Goal: Information Seeking & Learning: Check status

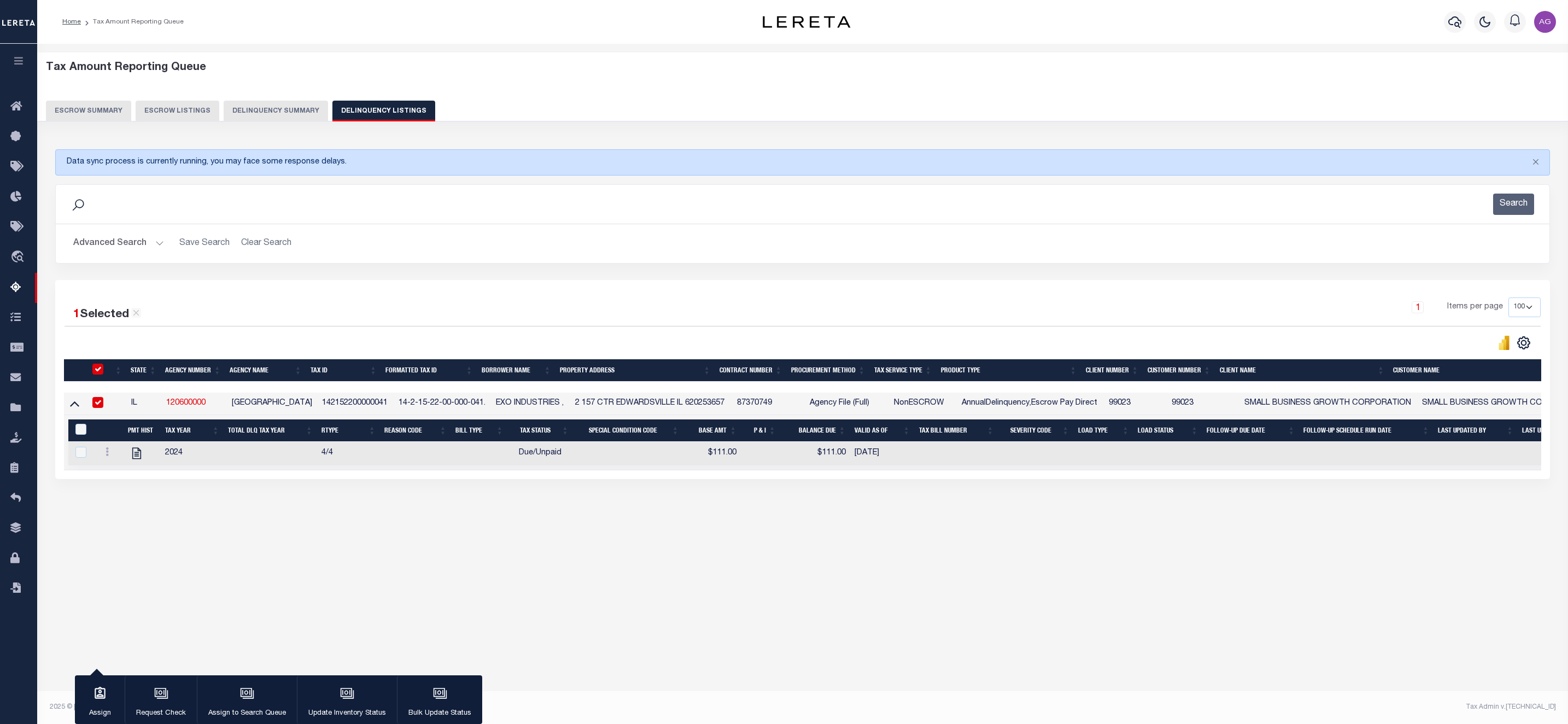
select select "100"
click at [97, 407] on input "checkbox" at bounding box center [97, 402] width 11 height 11
checkbox input "false"
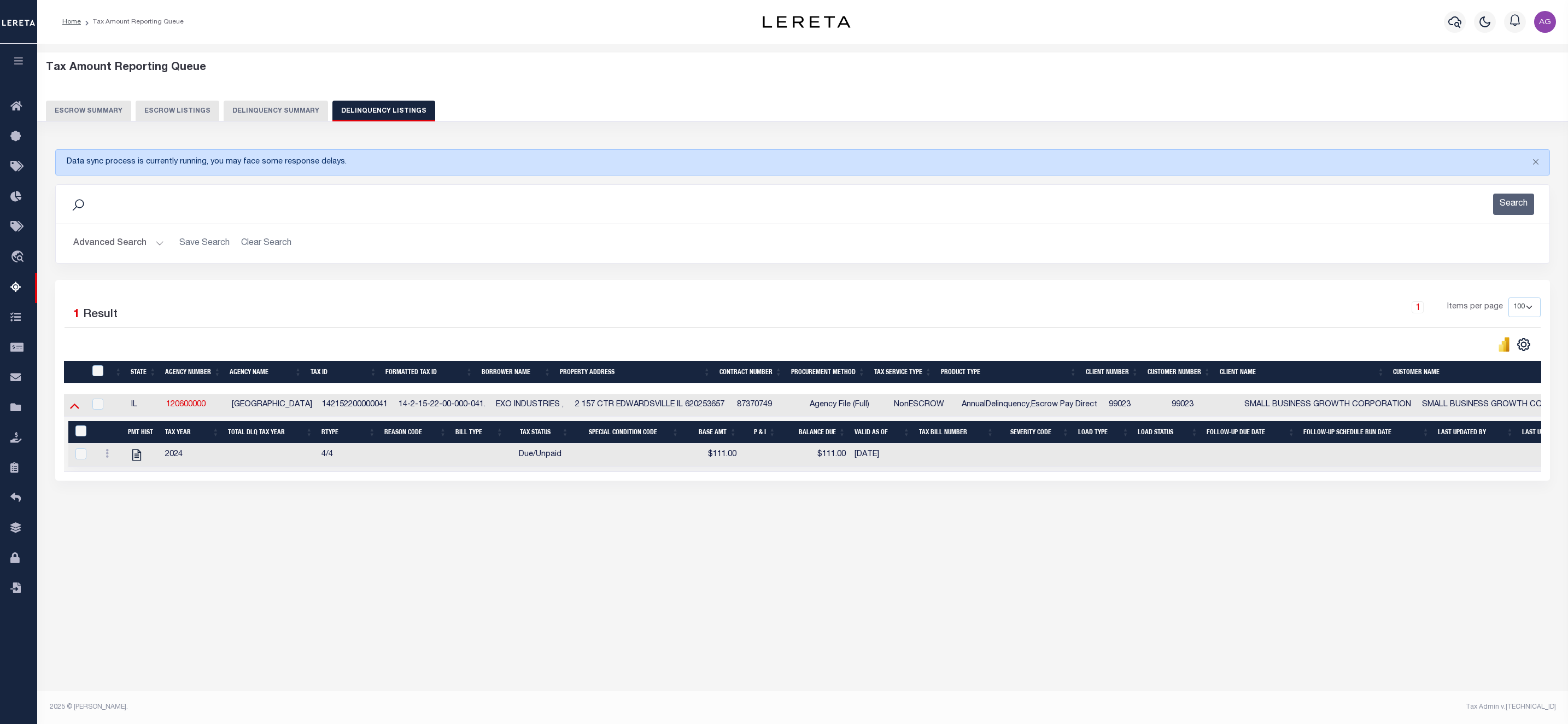
click at [73, 409] on icon at bounding box center [74, 407] width 9 height 6
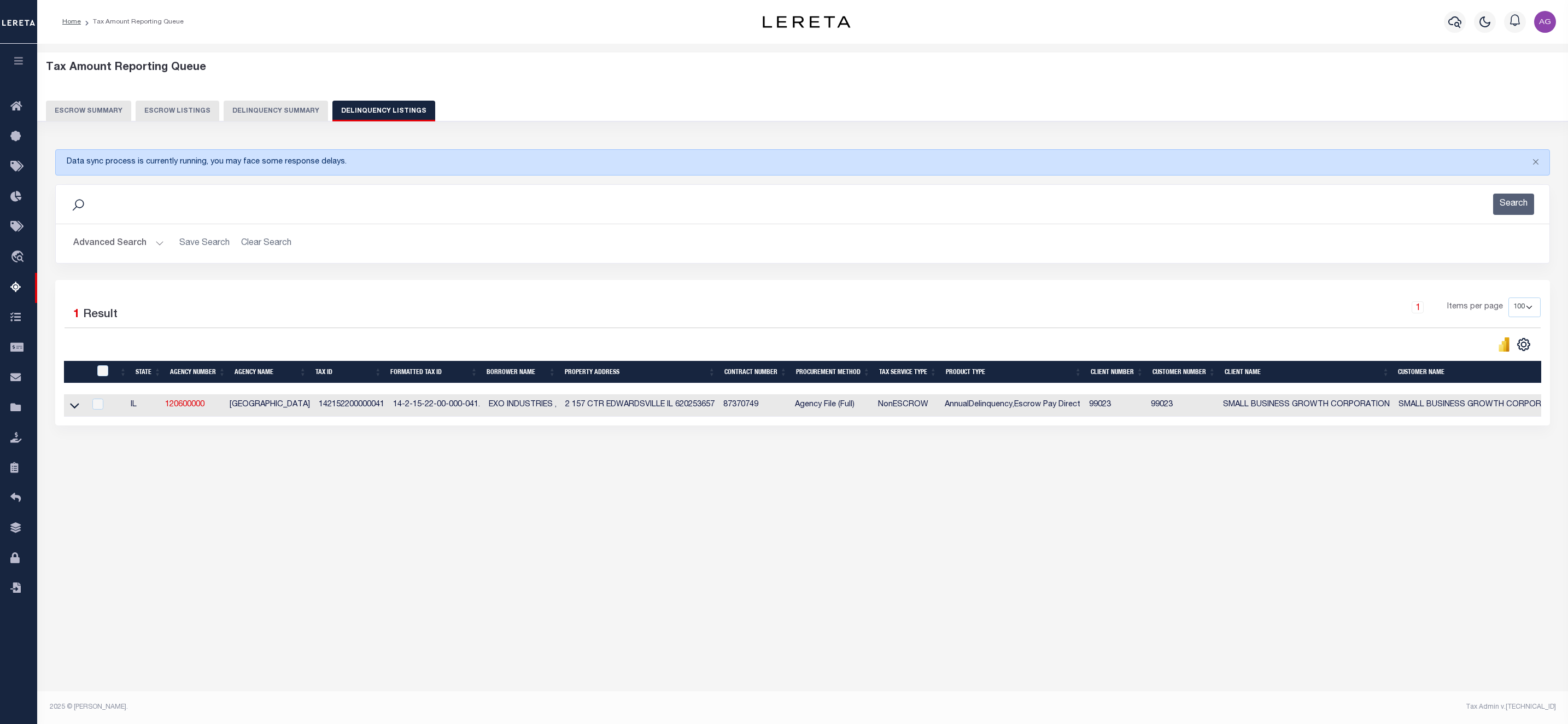
click at [281, 102] on button "Delinquency Summary" at bounding box center [275, 111] width 104 height 21
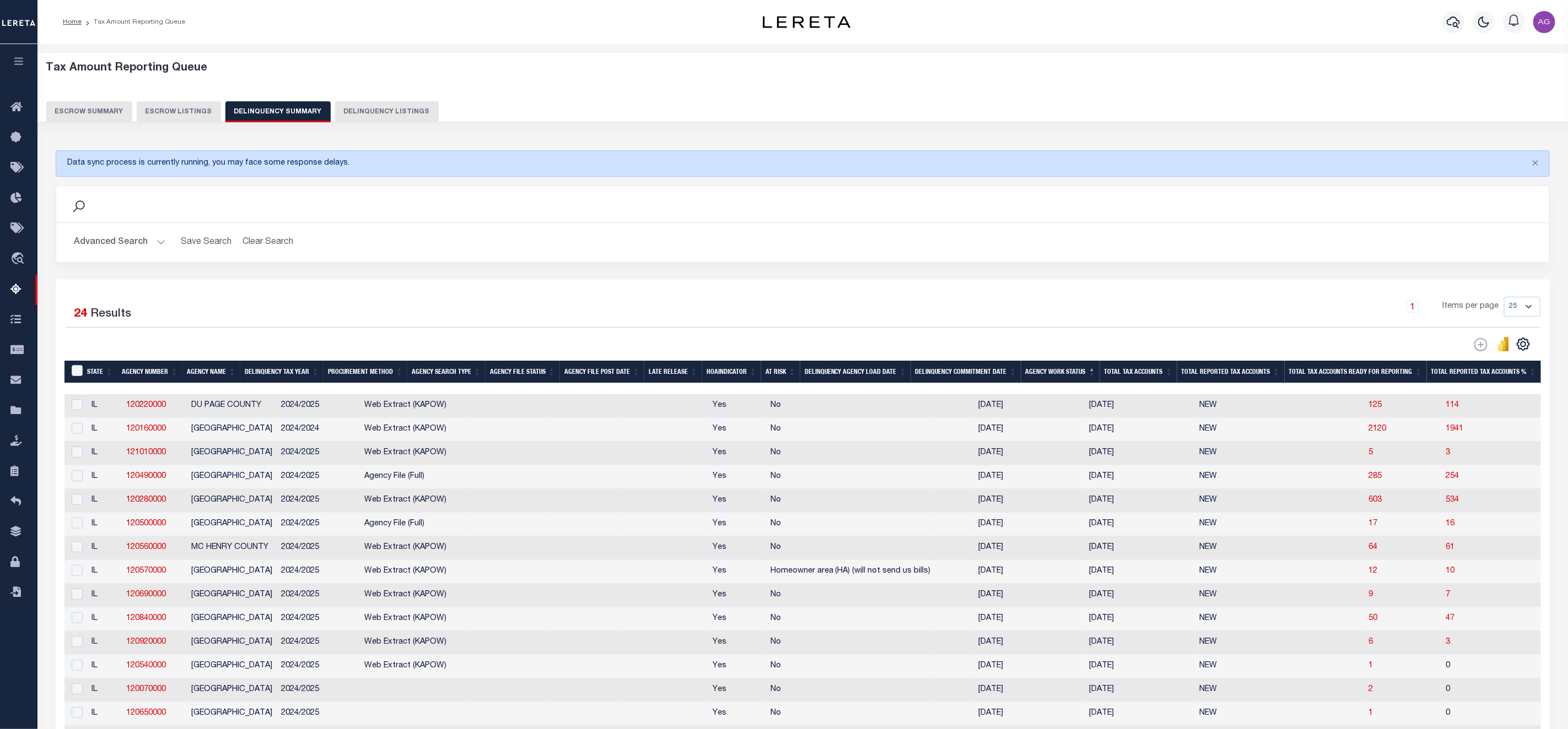
click at [114, 240] on button "Advanced Search" at bounding box center [119, 243] width 91 height 21
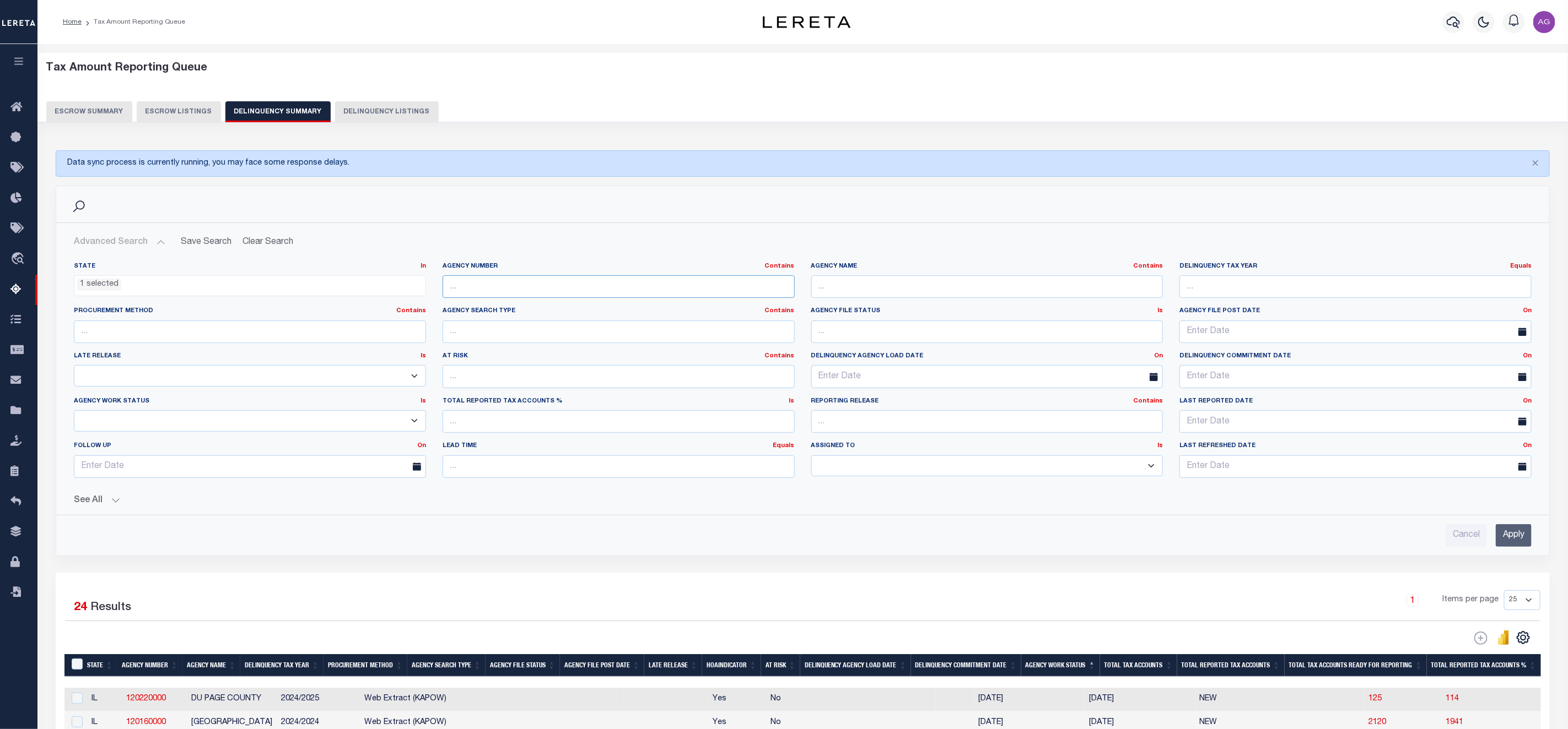
click at [550, 286] on input "text" at bounding box center [618, 287] width 352 height 23
paste input "030058801"
type input "030058801"
click at [110, 497] on div "See All Work Queue Is Is Contains --ALL-- Delinquent Is" at bounding box center [802, 496] width 1457 height 19
click at [108, 506] on button "See All" at bounding box center [802, 501] width 1457 height 11
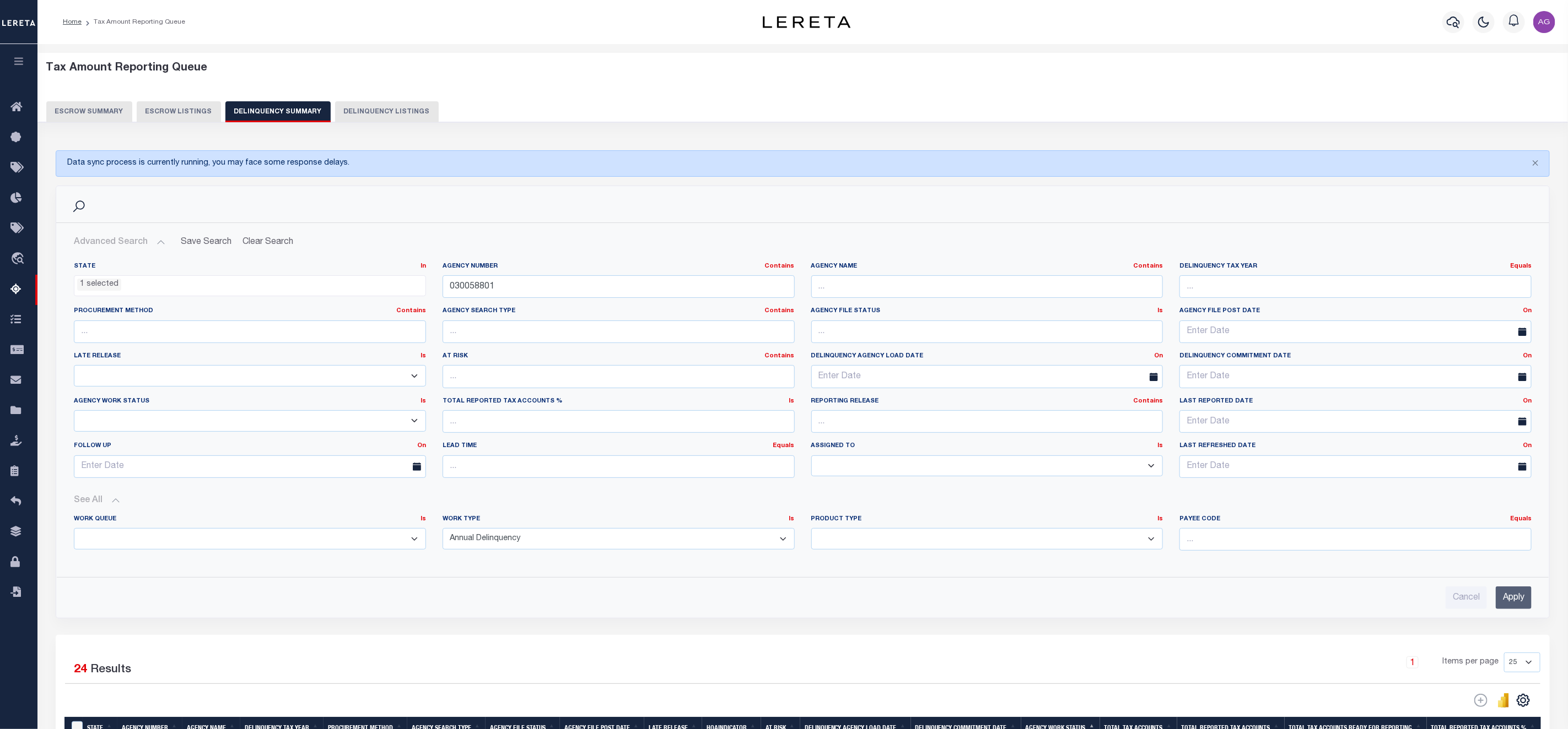
click at [1499, 608] on input "Apply" at bounding box center [1514, 598] width 36 height 23
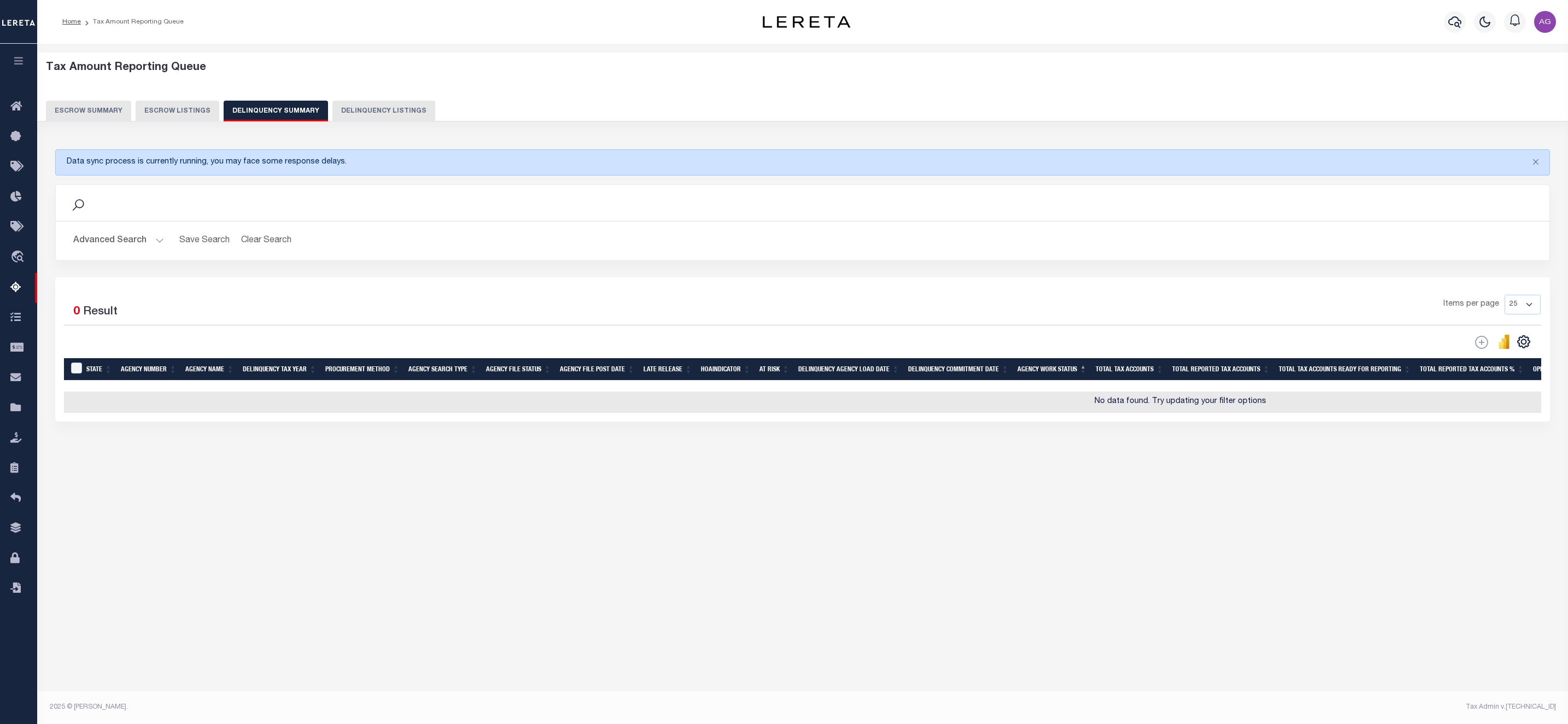
click at [133, 237] on button "Advanced Search" at bounding box center [118, 241] width 91 height 21
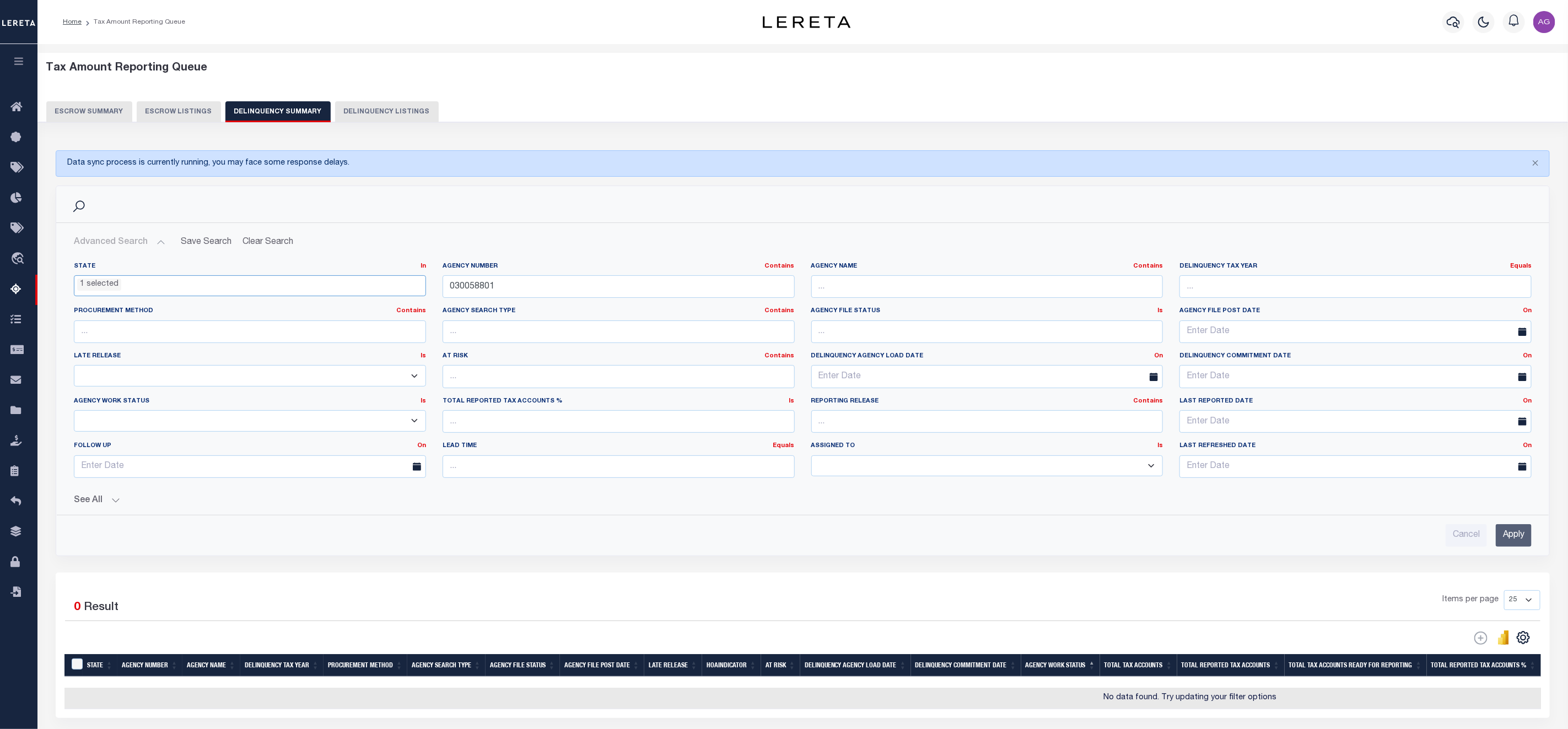
click at [106, 282] on li "1 selected" at bounding box center [99, 285] width 44 height 12
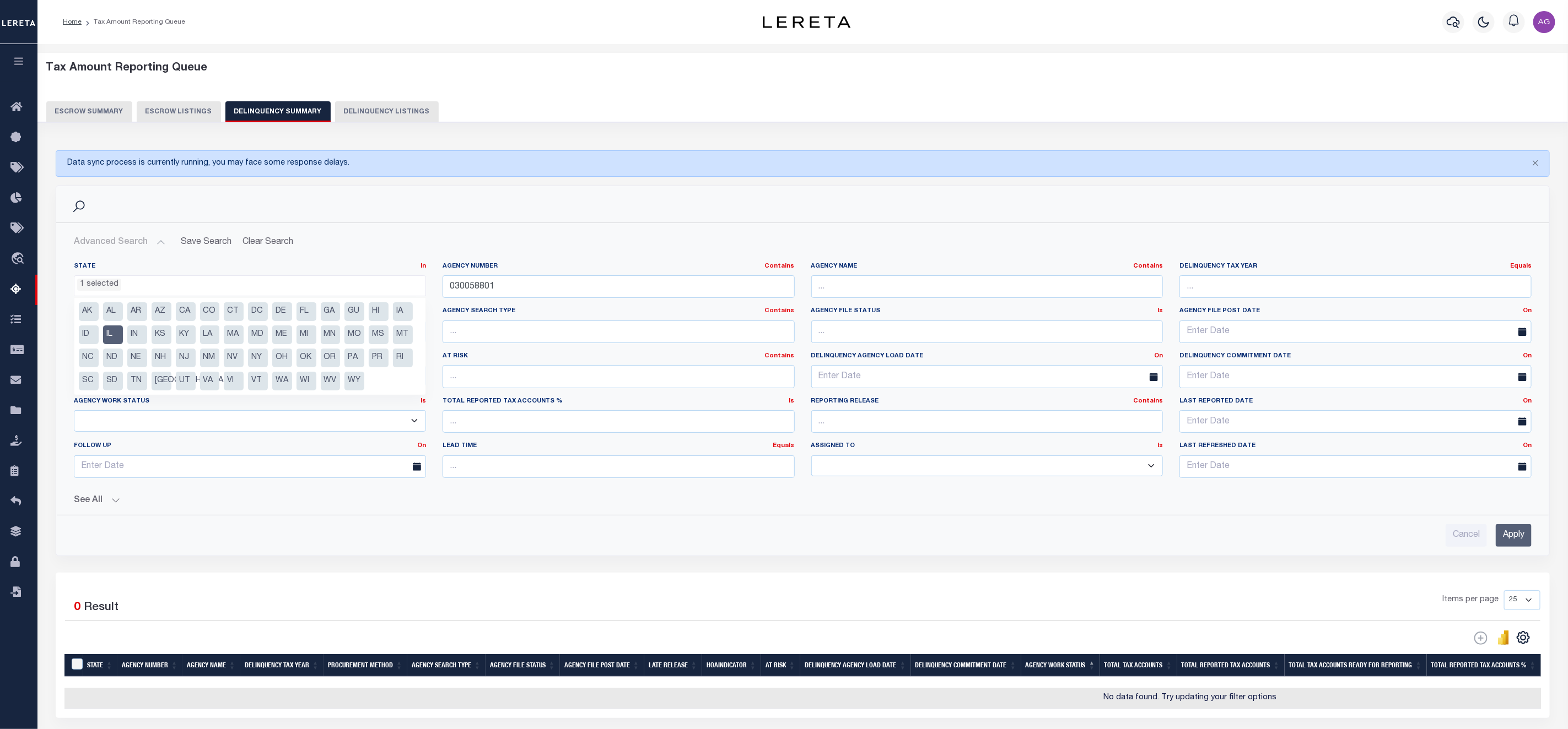
click at [113, 337] on li "IL" at bounding box center [113, 335] width 20 height 19
select select
click at [1508, 547] on input "Apply" at bounding box center [1514, 536] width 36 height 23
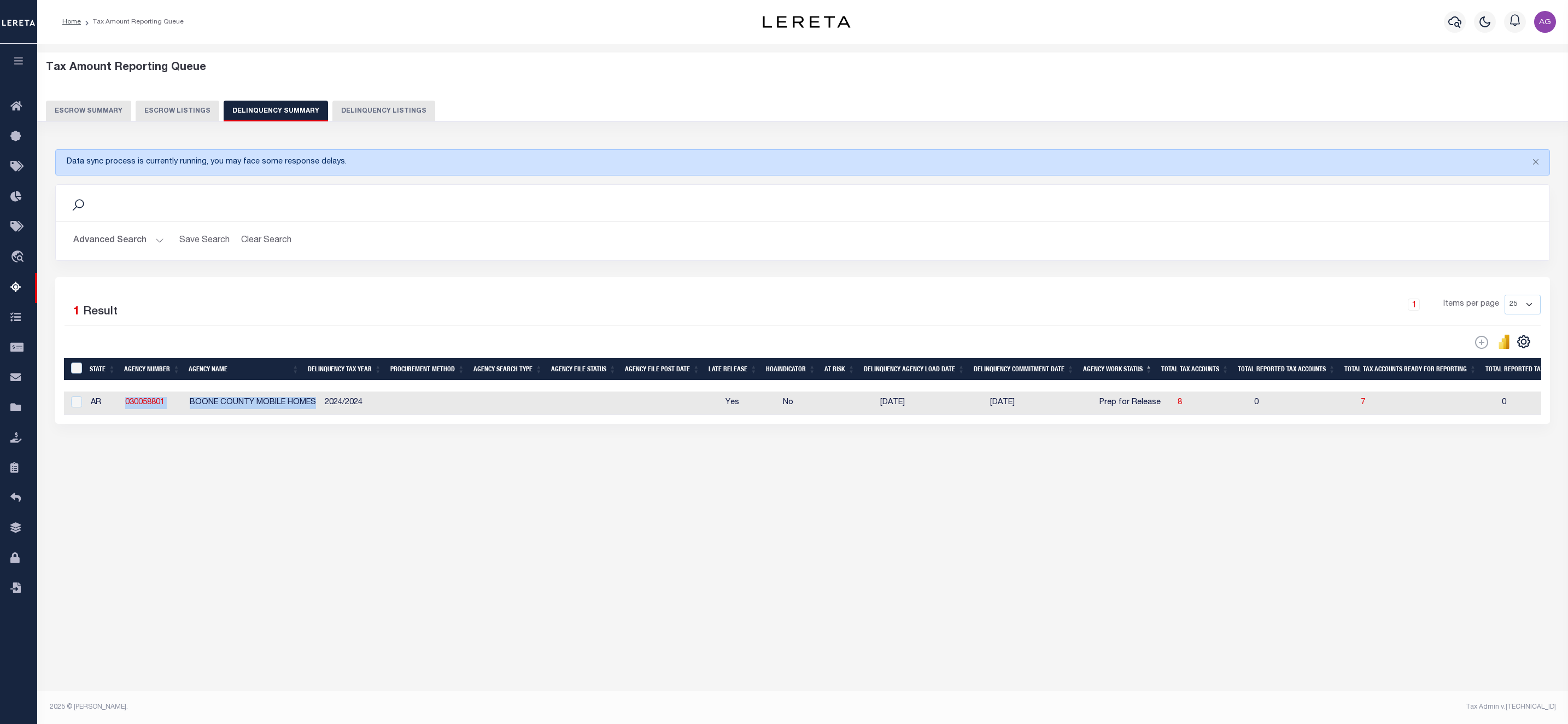
drag, startPoint x: 118, startPoint y: 409, endPoint x: 317, endPoint y: 405, distance: 199.0
click at [317, 405] on tr "AR 030058801 [GEOGRAPHIC_DATA] HOMES 2024/2024 Yes No [DATE] [DATE] Prep for Re…" at bounding box center [1263, 403] width 2398 height 23
copy tr "030058801 [GEOGRAPHIC_DATA] MOBILE HOMES"
